Goal: Navigation & Orientation: Find specific page/section

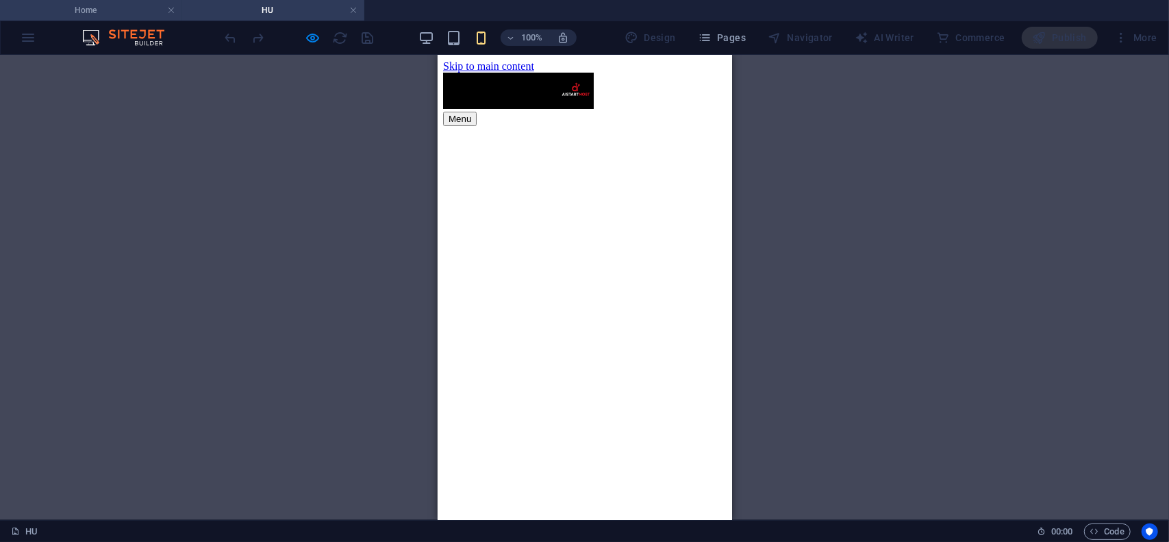
click at [119, 18] on li "Home" at bounding box center [91, 10] width 182 height 21
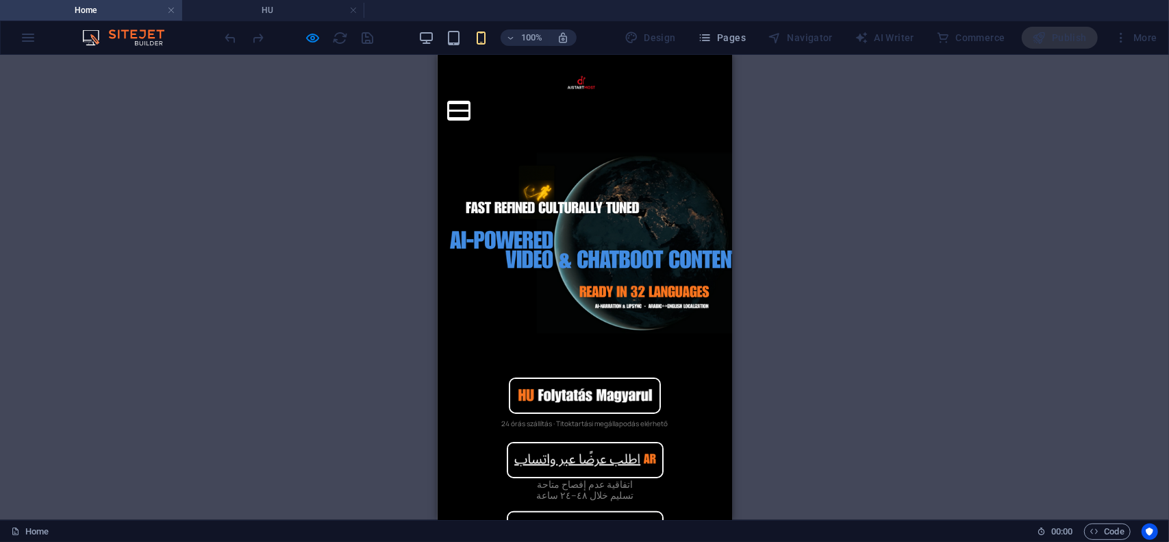
click at [469, 101] on button "Menu" at bounding box center [458, 102] width 21 height 2
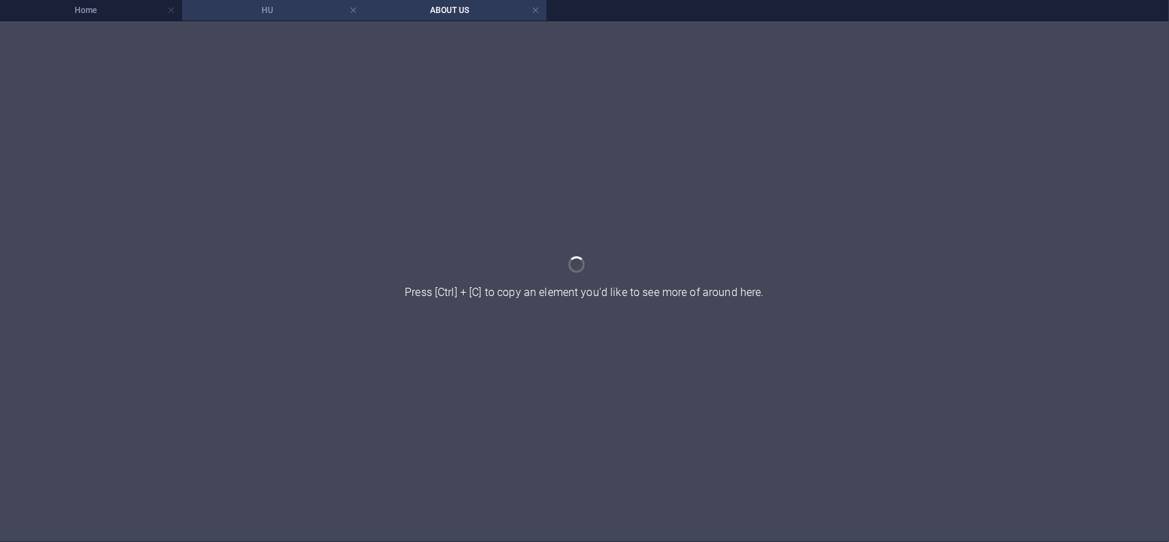
drag, startPoint x: 273, startPoint y: 6, endPoint x: 341, endPoint y: 5, distance: 68.5
click at [253, 12] on h4 "HU" at bounding box center [273, 10] width 182 height 15
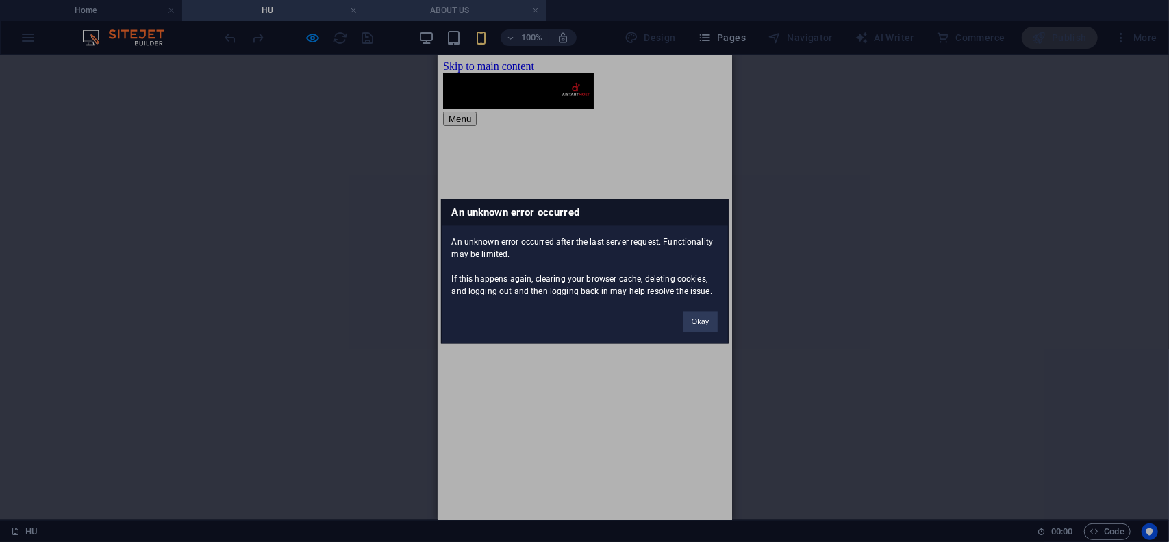
click at [477, 14] on div "An unknown error occurred An unknown error occurred after the last server reque…" at bounding box center [584, 271] width 1169 height 542
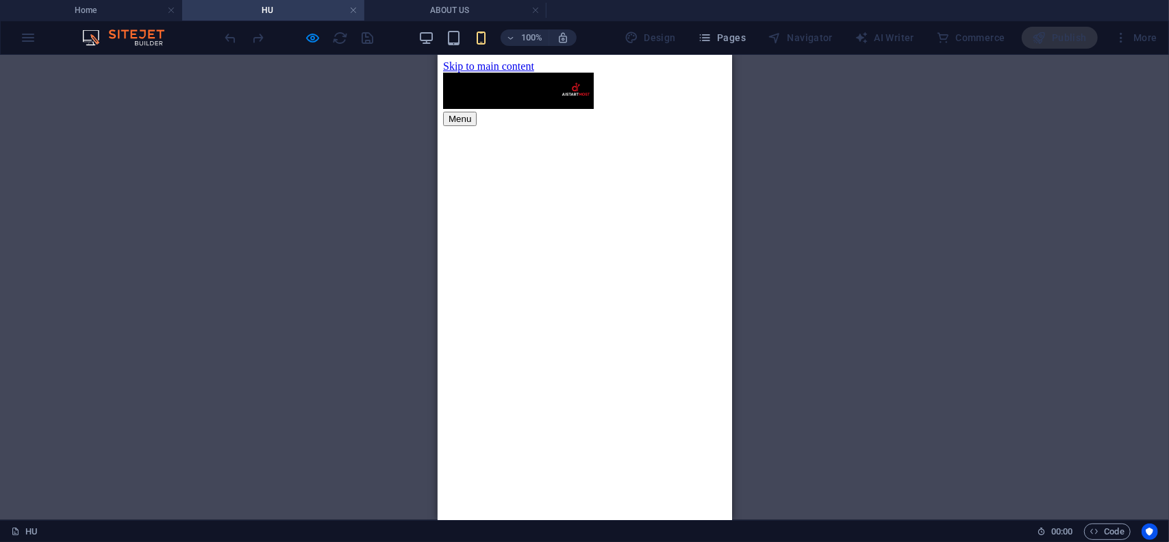
click at [273, 10] on h4 "HU" at bounding box center [273, 10] width 182 height 15
click at [271, 8] on h4 "HU" at bounding box center [273, 10] width 182 height 15
click at [481, 4] on h4 "ABOUT US" at bounding box center [455, 10] width 182 height 15
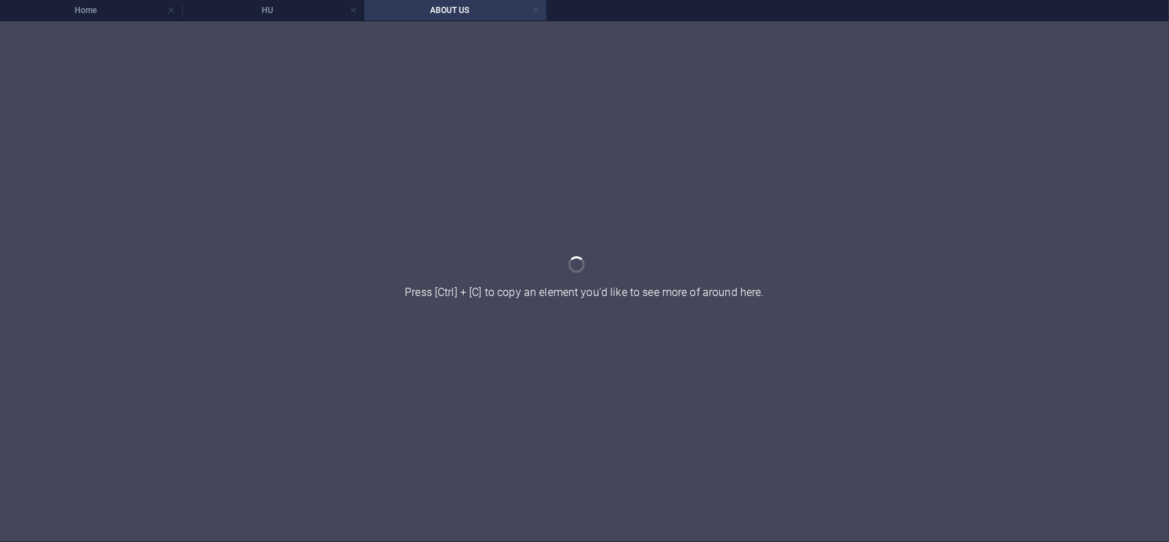
click at [534, 12] on link at bounding box center [536, 10] width 8 height 13
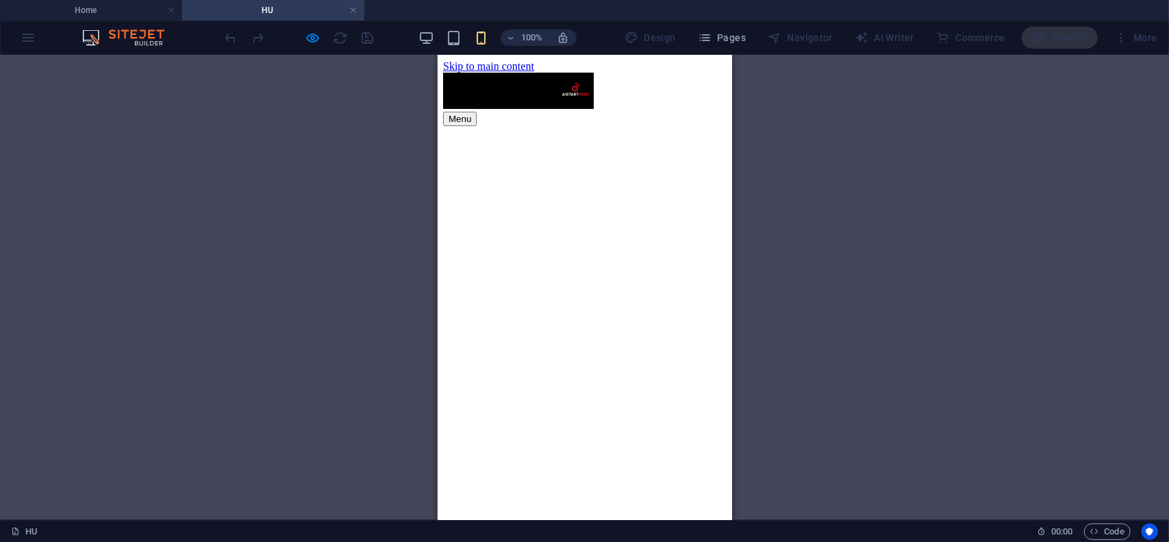
click at [696, 111] on div "Menu" at bounding box center [585, 118] width 284 height 14
click at [699, 111] on div "Menu" at bounding box center [585, 118] width 284 height 14
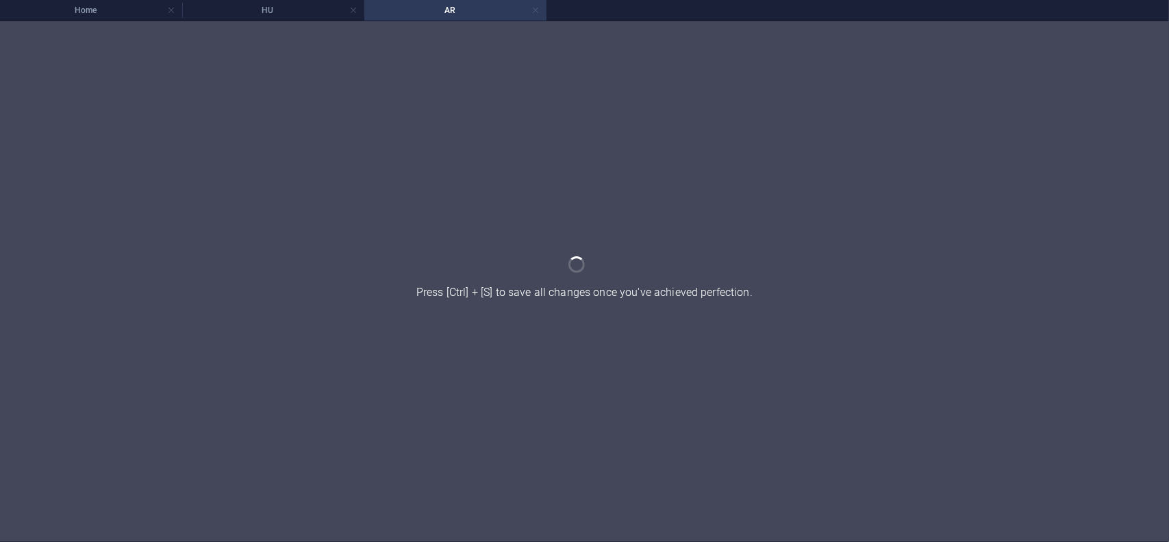
click at [537, 10] on link at bounding box center [536, 10] width 8 height 13
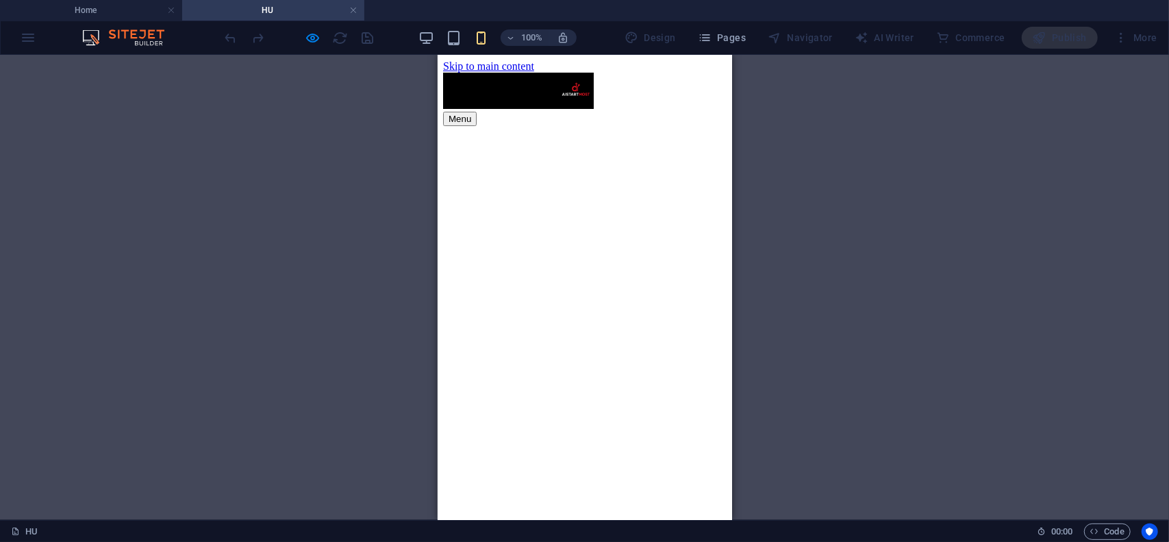
click at [699, 111] on div "Menu" at bounding box center [585, 118] width 284 height 14
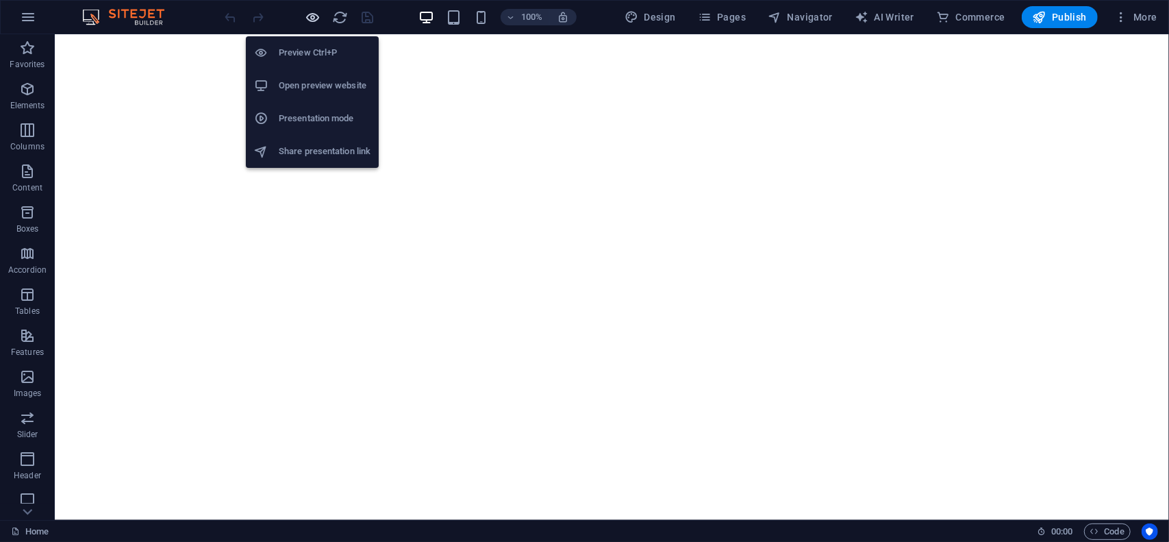
click at [312, 16] on icon "button" at bounding box center [314, 18] width 16 height 16
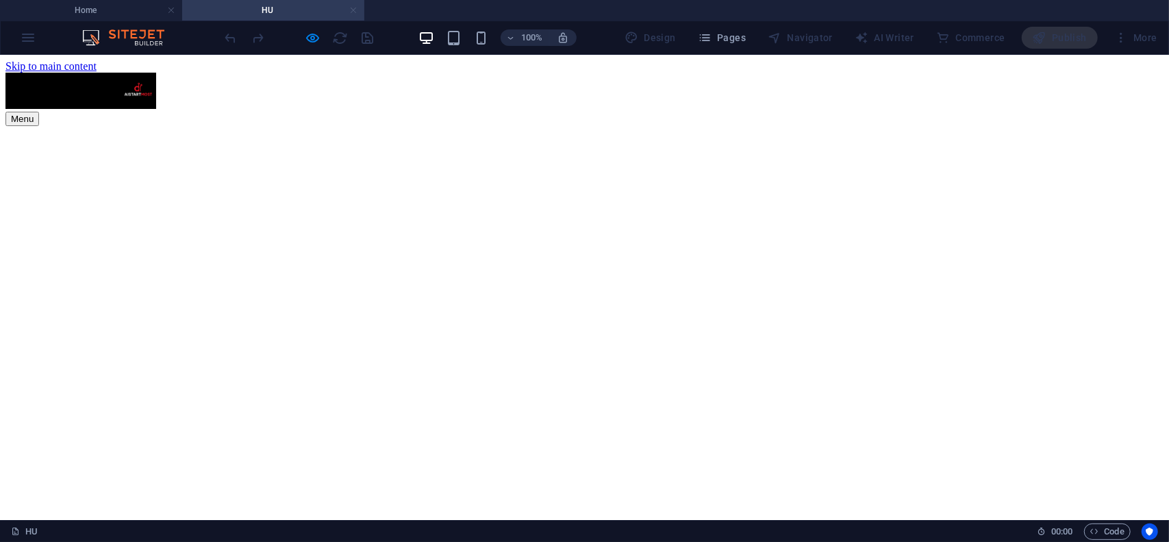
click at [356, 12] on link at bounding box center [353, 10] width 8 height 13
click at [353, 12] on link at bounding box center [353, 10] width 8 height 13
click at [349, 12] on link at bounding box center [353, 10] width 8 height 13
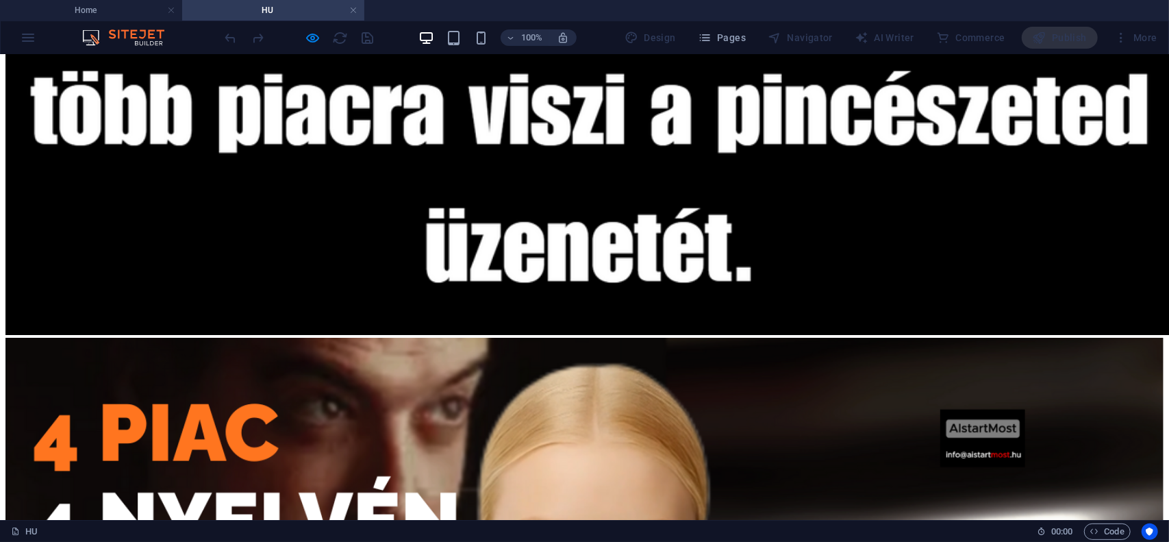
scroll to position [3425, 0]
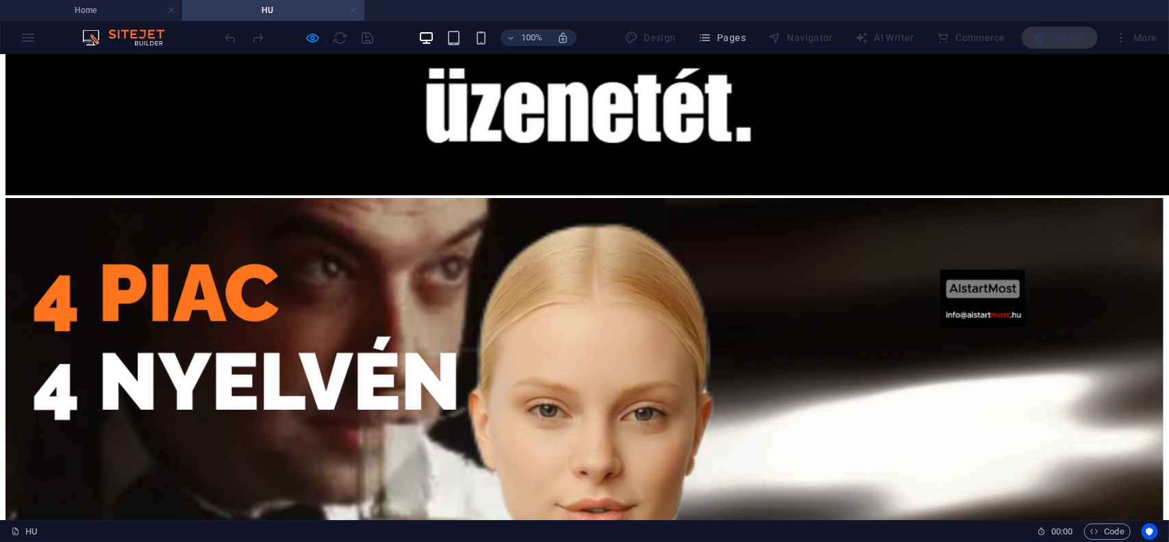
click at [351, 10] on link at bounding box center [353, 10] width 8 height 13
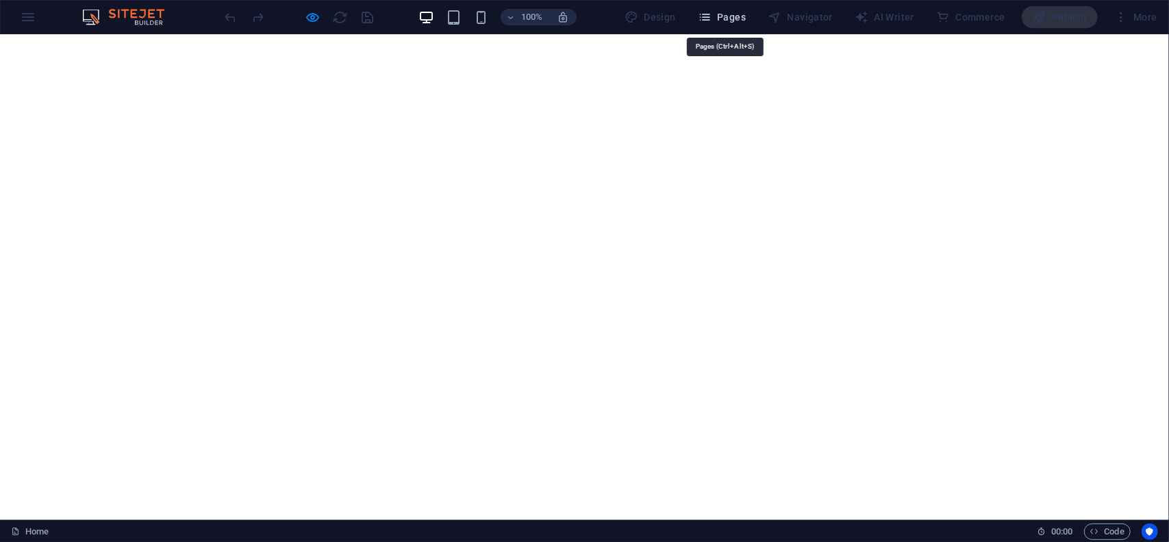
click at [740, 18] on span "Pages" at bounding box center [722, 17] width 48 height 14
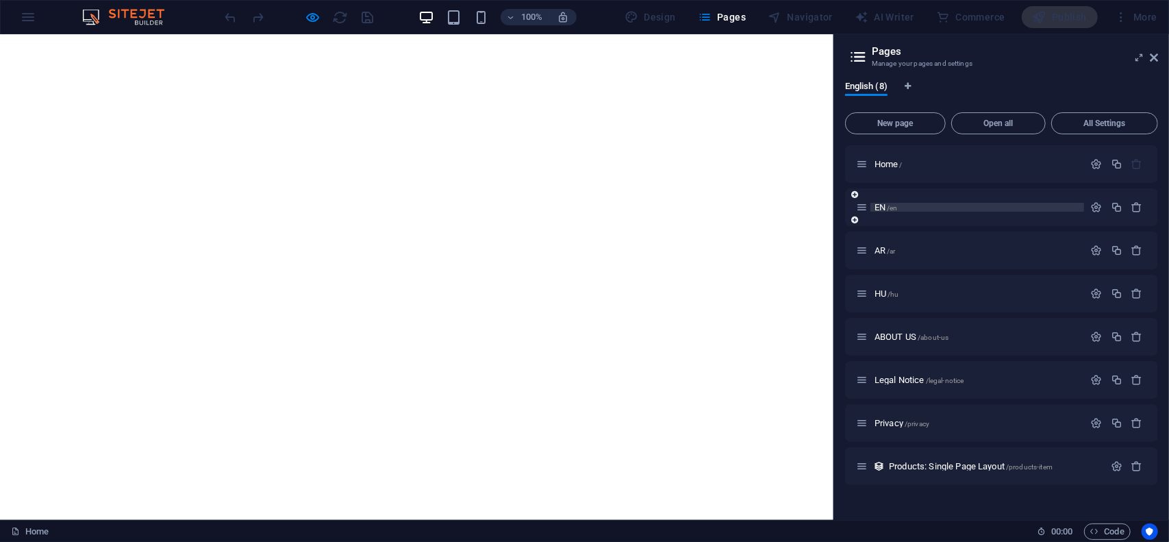
click at [895, 206] on span "/en" at bounding box center [892, 208] width 10 height 8
click at [895, 206] on div "EN /en" at bounding box center [1001, 207] width 313 height 38
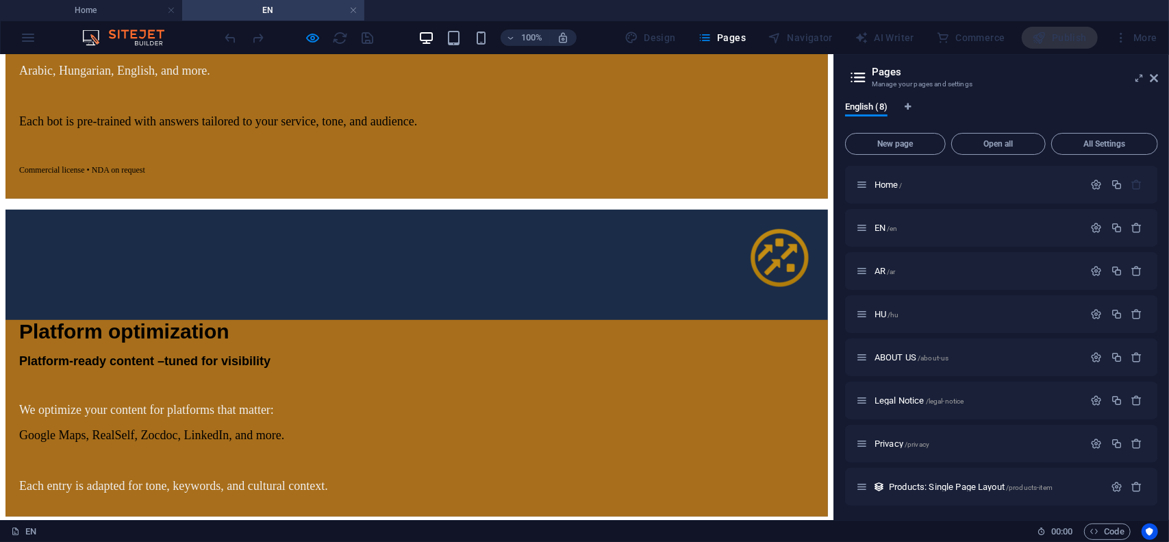
scroll to position [3932, 0]
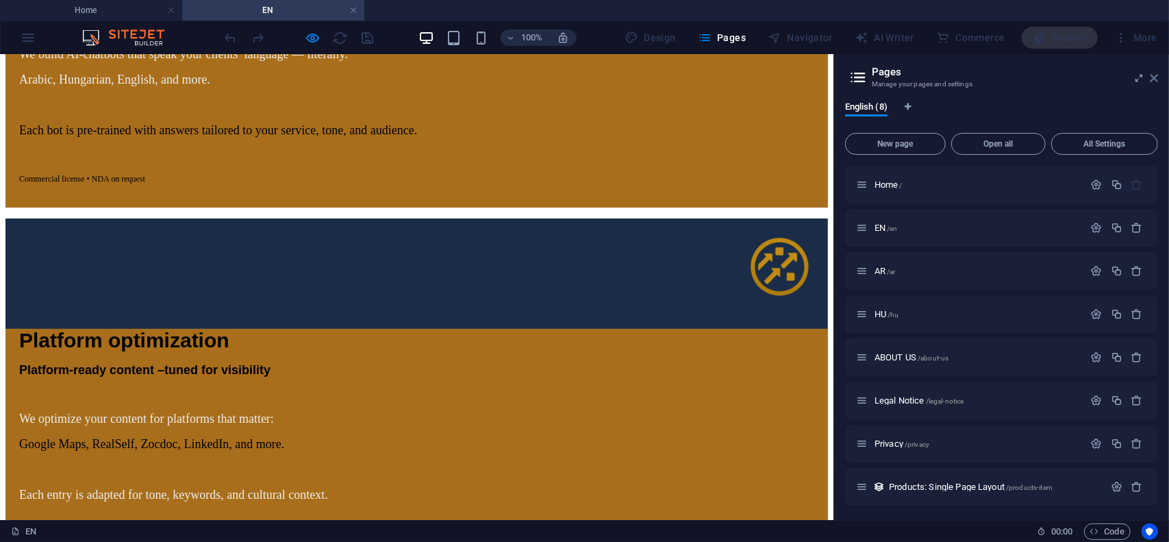
click at [1156, 82] on icon at bounding box center [1154, 78] width 8 height 11
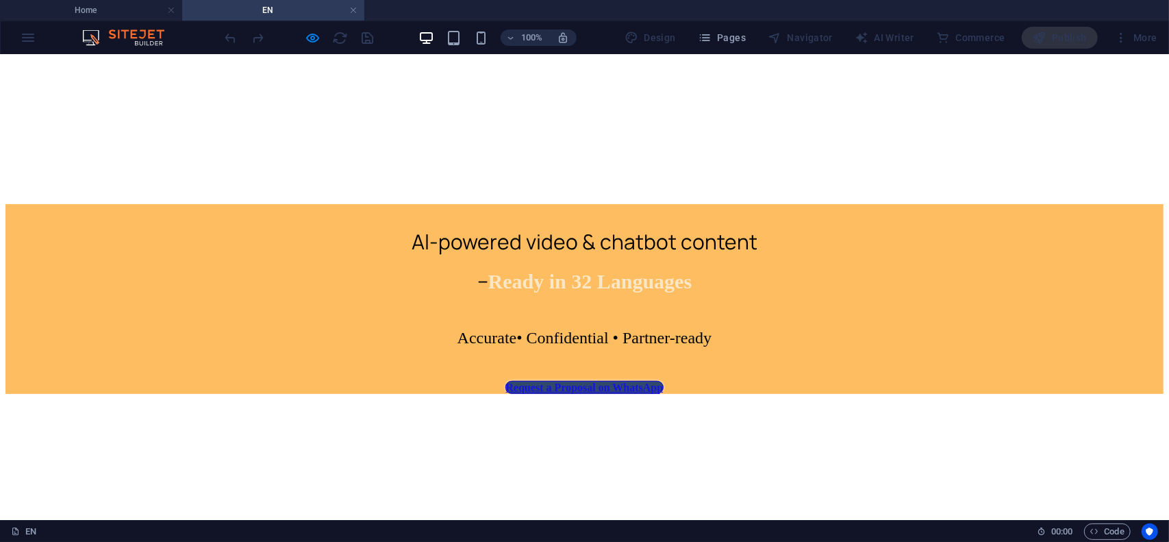
scroll to position [0, 0]
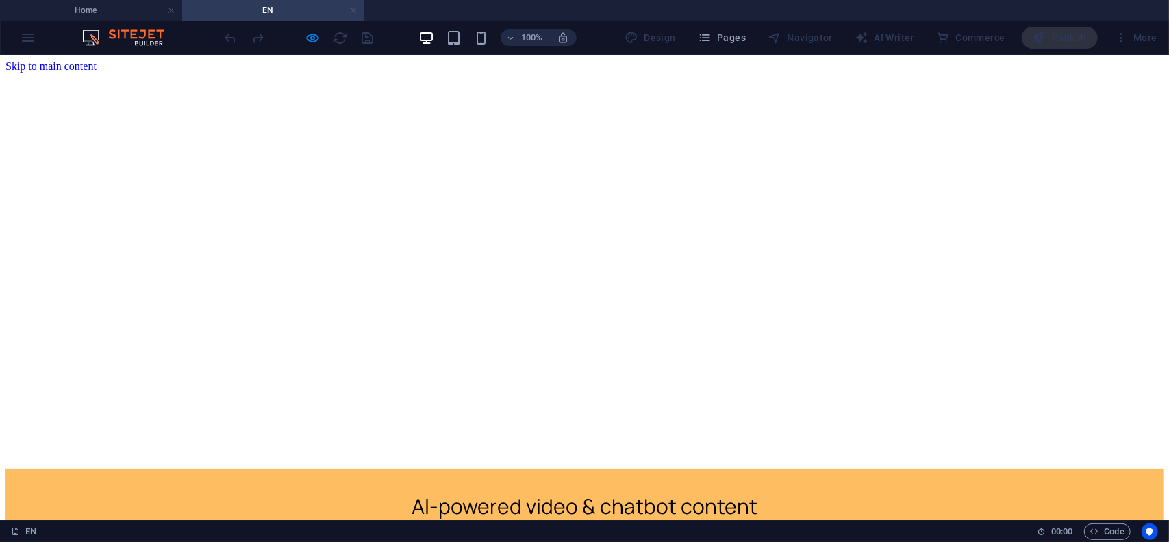
click at [353, 14] on link at bounding box center [353, 10] width 8 height 13
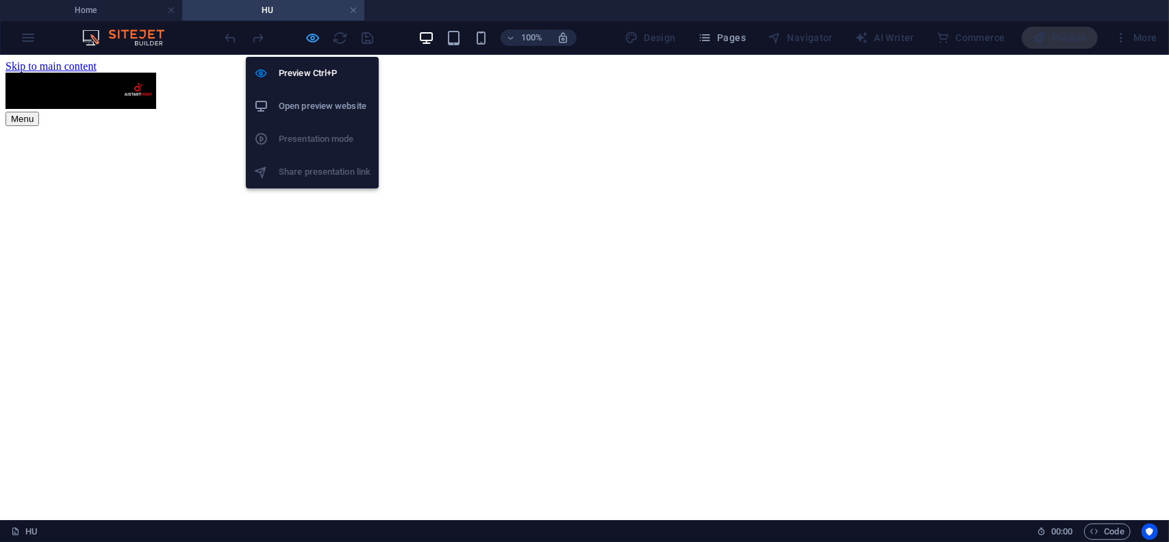
click at [312, 36] on icon "button" at bounding box center [314, 38] width 16 height 16
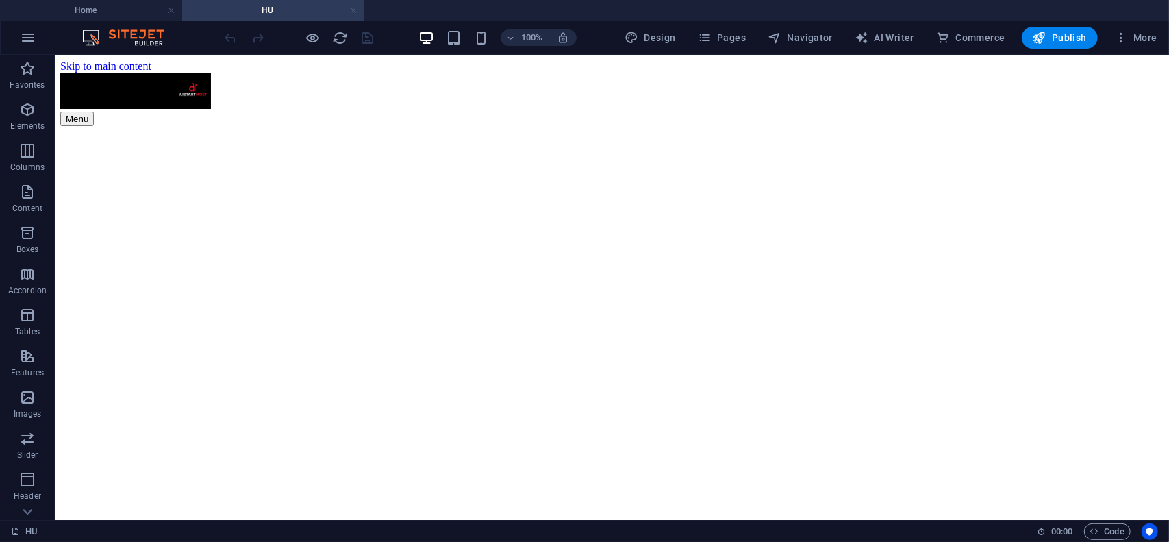
click at [353, 13] on link at bounding box center [353, 10] width 8 height 13
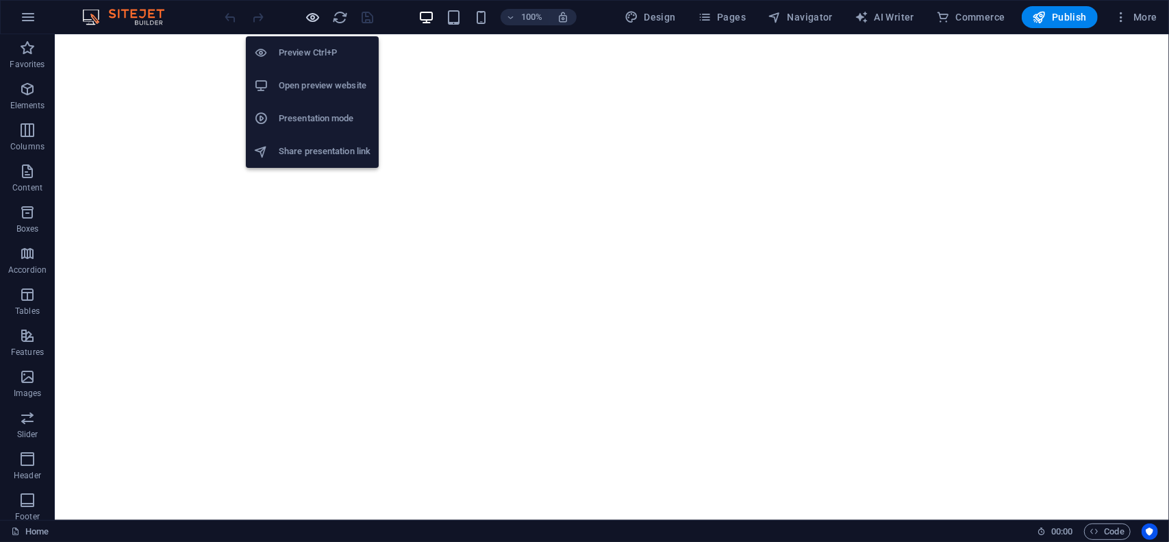
click at [310, 13] on icon "button" at bounding box center [314, 18] width 16 height 16
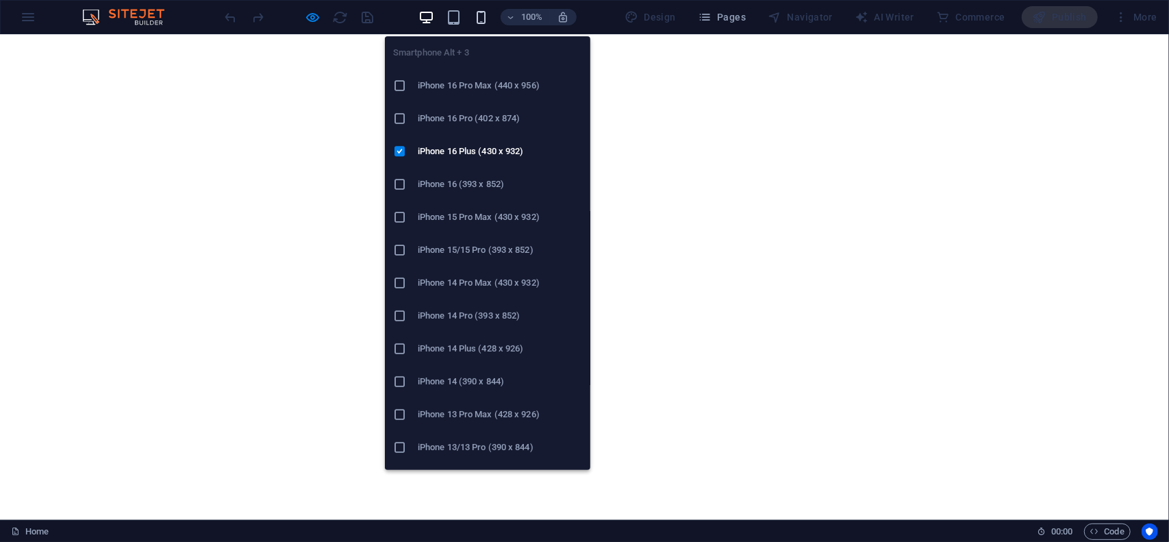
click at [484, 12] on icon "button" at bounding box center [481, 18] width 16 height 16
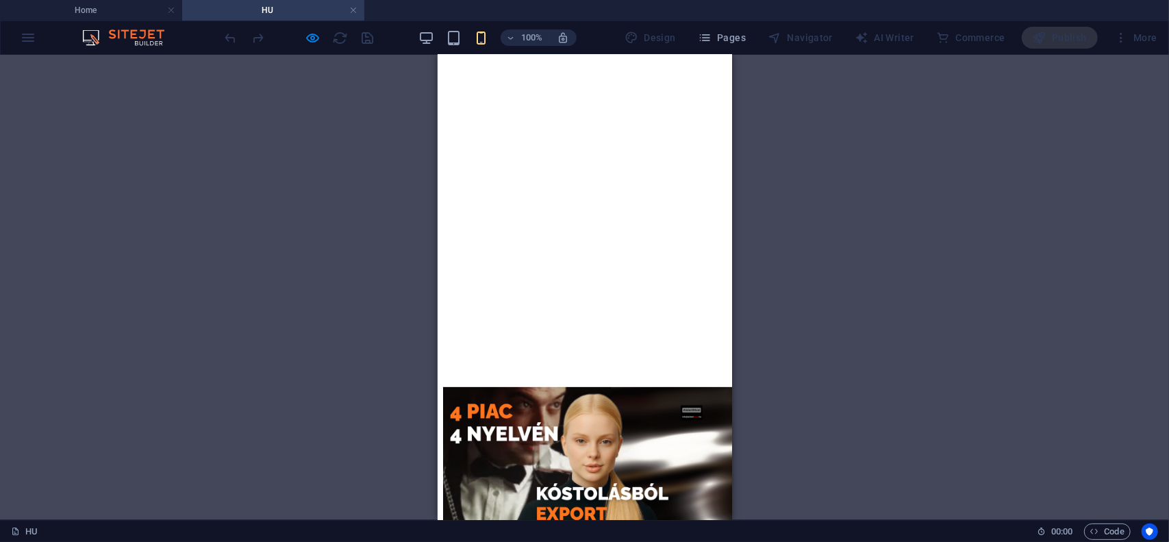
scroll to position [206, 0]
